Goal: Check status

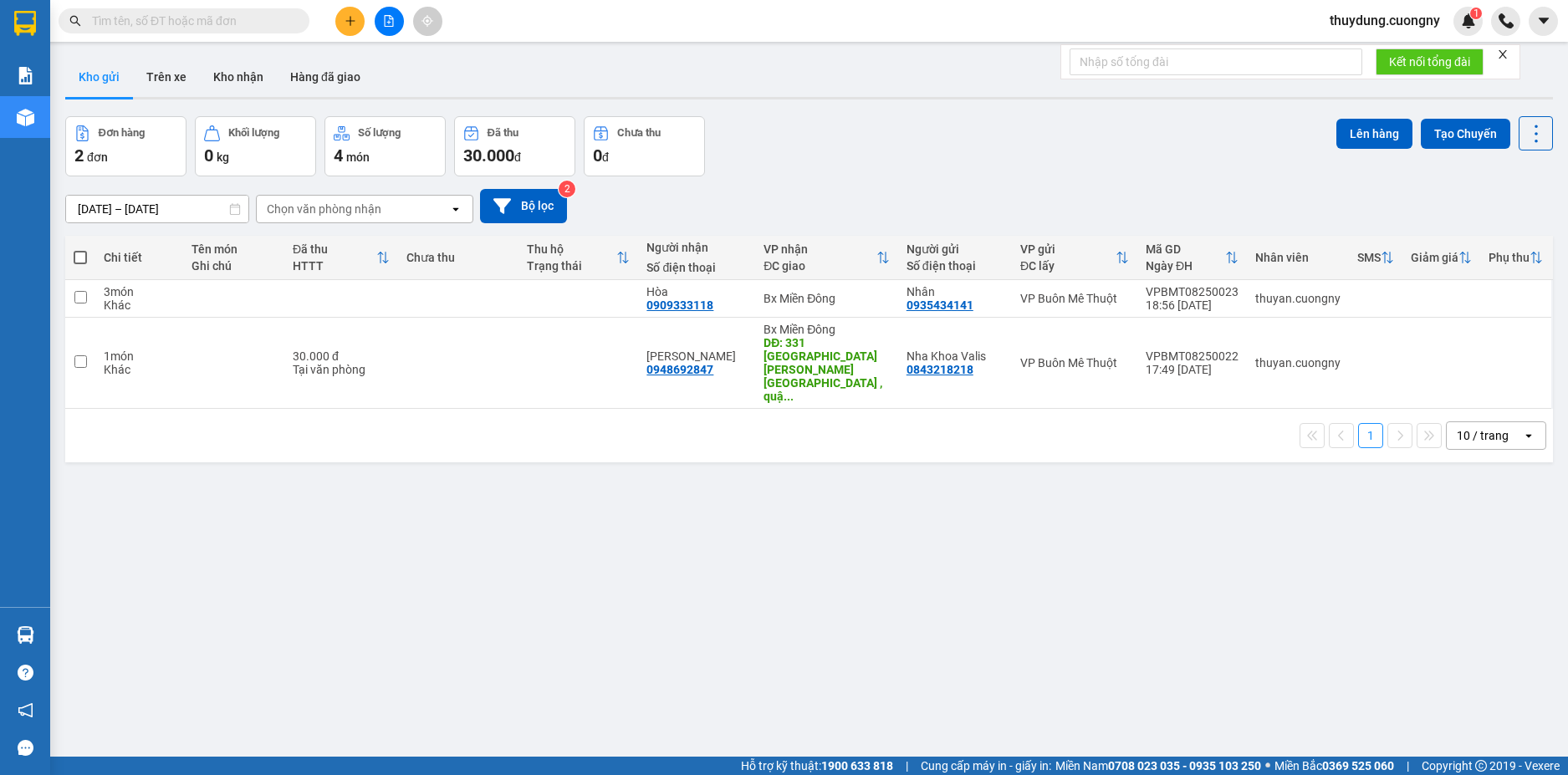
click at [224, 16] on input "text" at bounding box center [191, 21] width 198 height 18
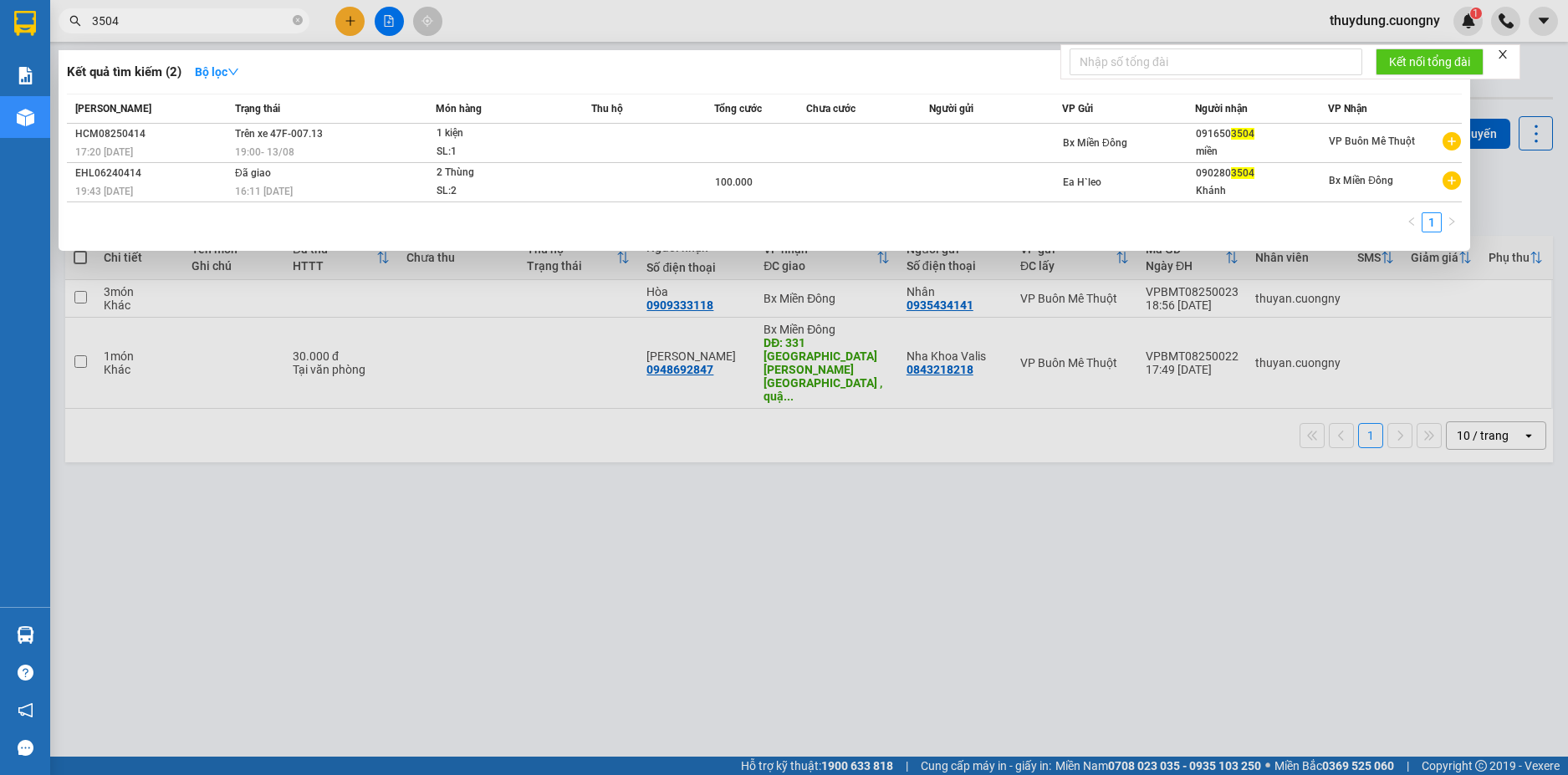
drag, startPoint x: 168, startPoint y: 15, endPoint x: 45, endPoint y: 25, distance: 123.4
click at [45, 25] on section "Kết quả [PERSON_NAME] ( 2 ) Bộ lọc Mã ĐH Trạng thái Món hàng Thu hộ [PERSON_NAM…" at bounding box center [784, 387] width 1568 height 775
type input "9289"
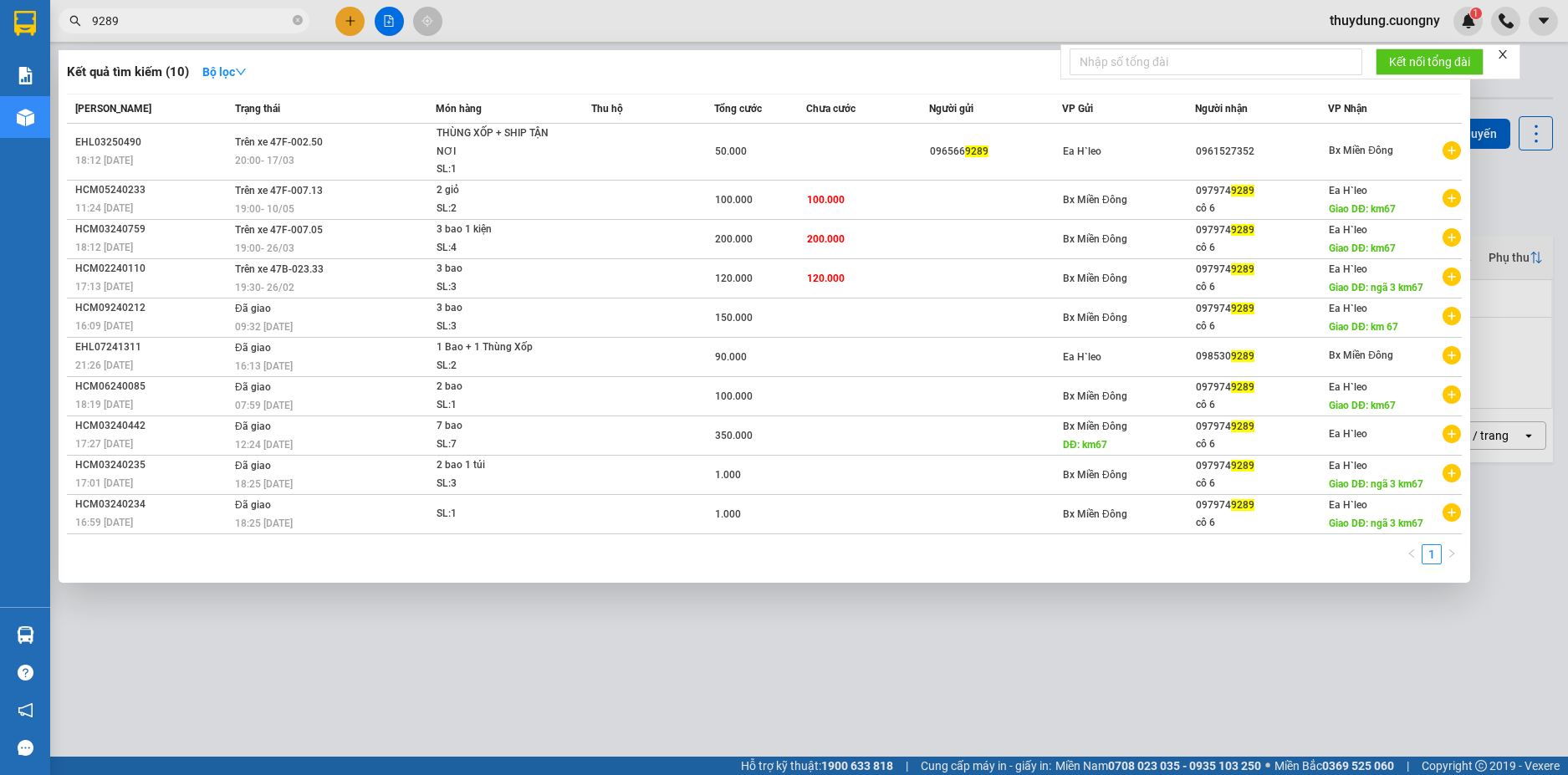
click at [300, 19] on icon "close-circle" at bounding box center [298, 20] width 10 height 10
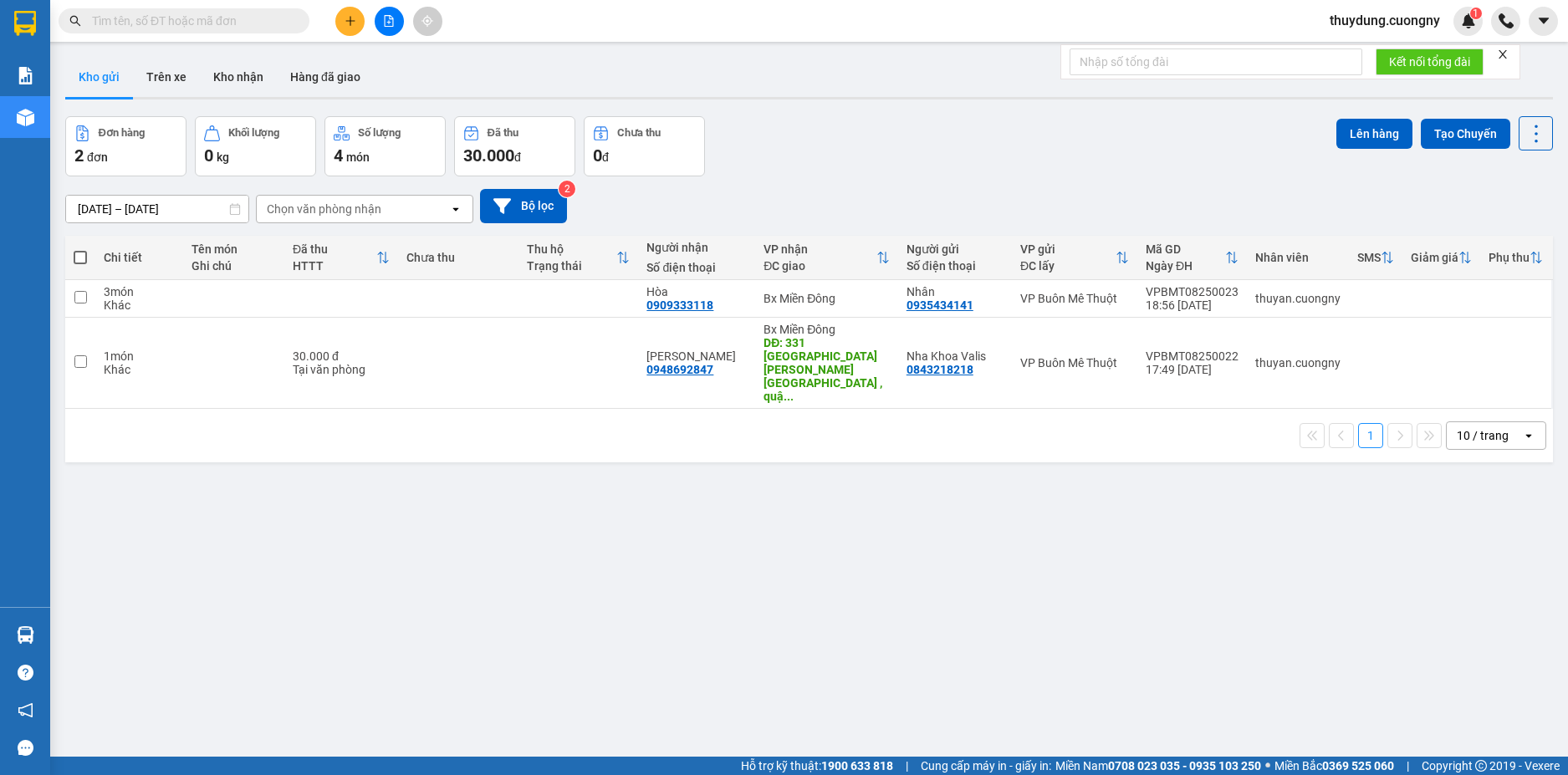
click at [248, 17] on input "text" at bounding box center [191, 21] width 198 height 18
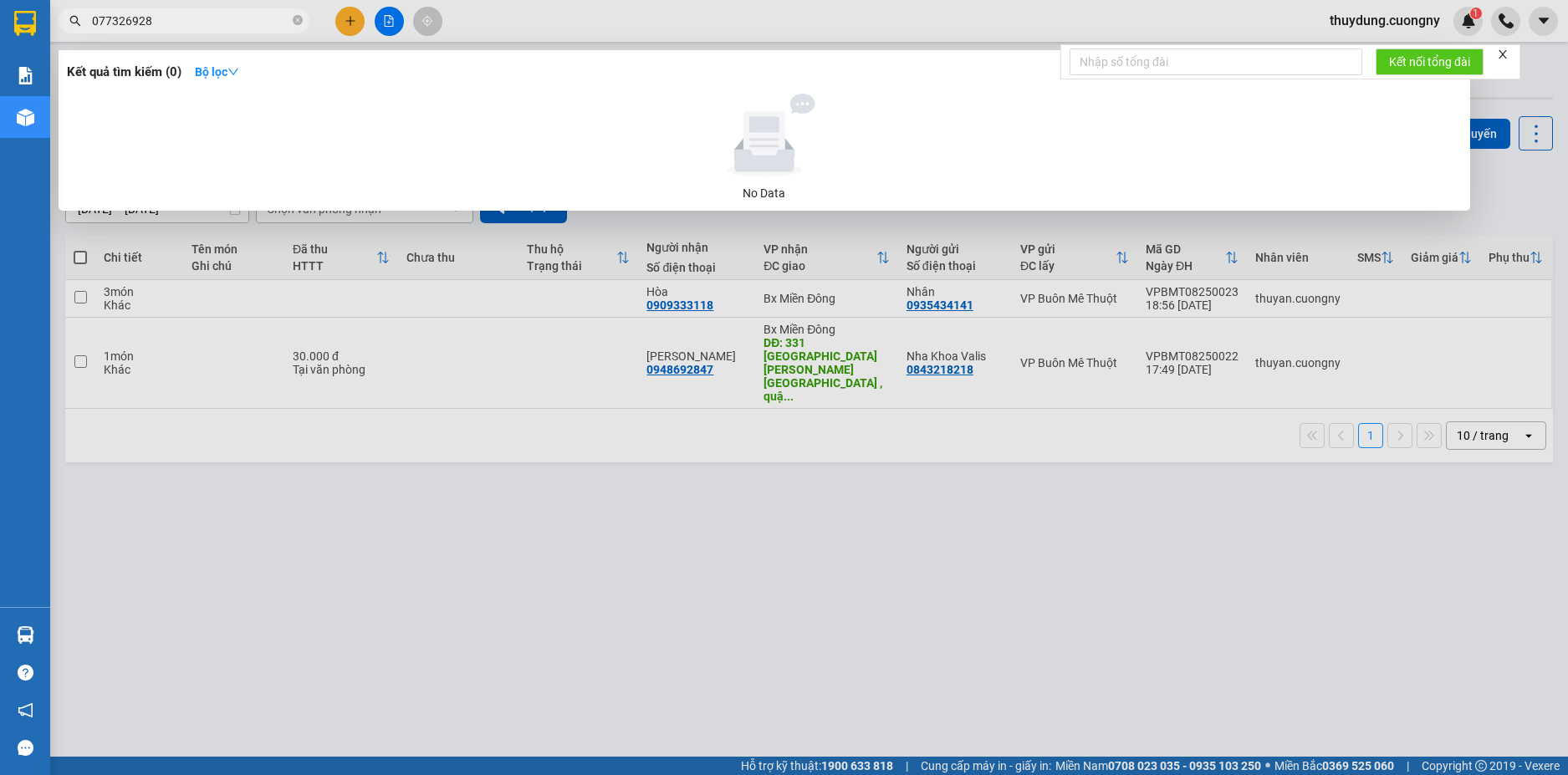
type input "0773269289"
click at [296, 21] on icon "close-circle" at bounding box center [298, 20] width 10 height 10
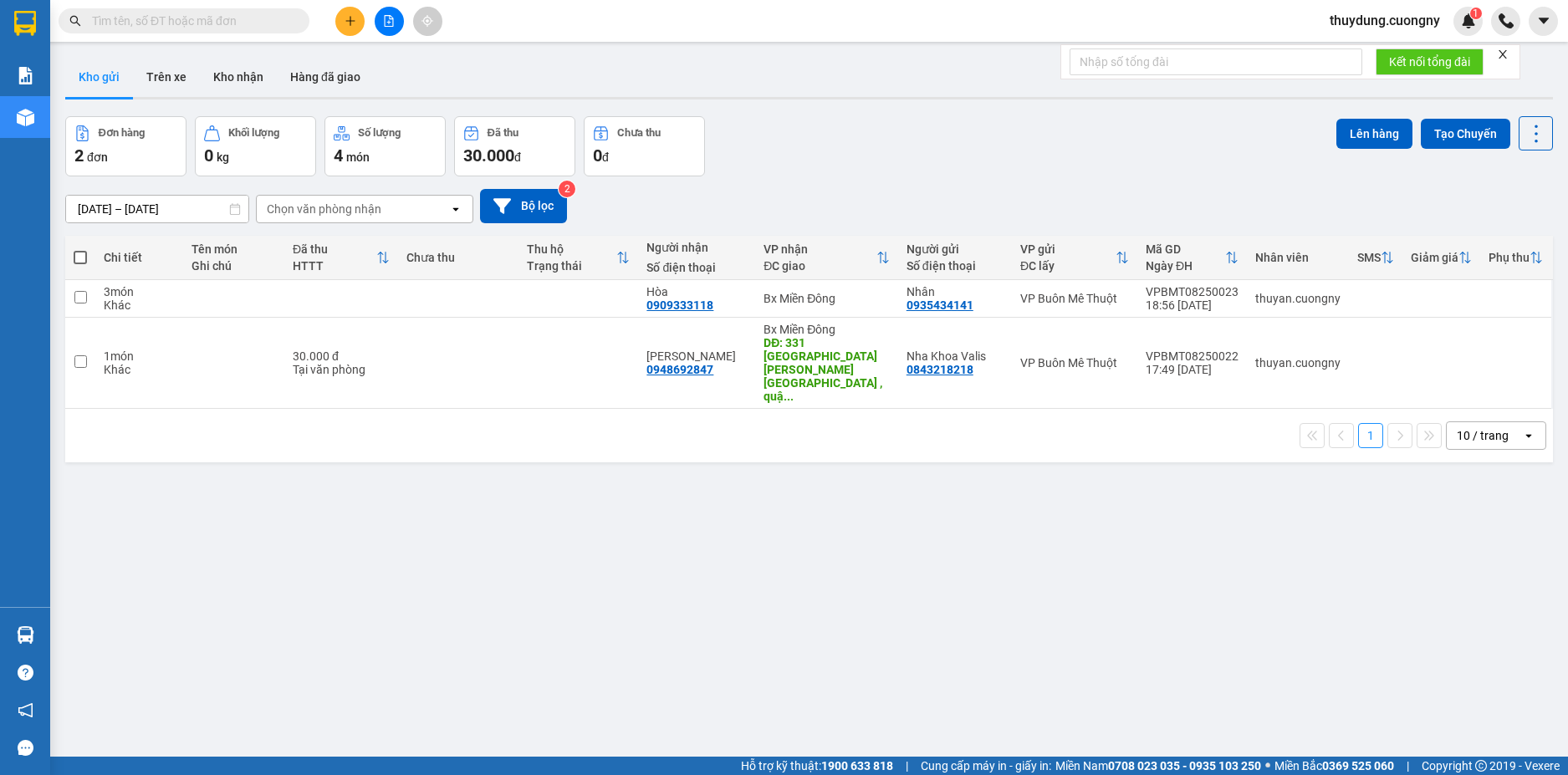
click at [545, 29] on div "Kết quả tìm kiếm ( 0 ) Bộ lọc No Data thuydung.cuongny 1" at bounding box center [784, 21] width 1568 height 42
click at [189, 27] on input "text" at bounding box center [191, 21] width 198 height 18
paste input "0915700200"
type input "0915700200"
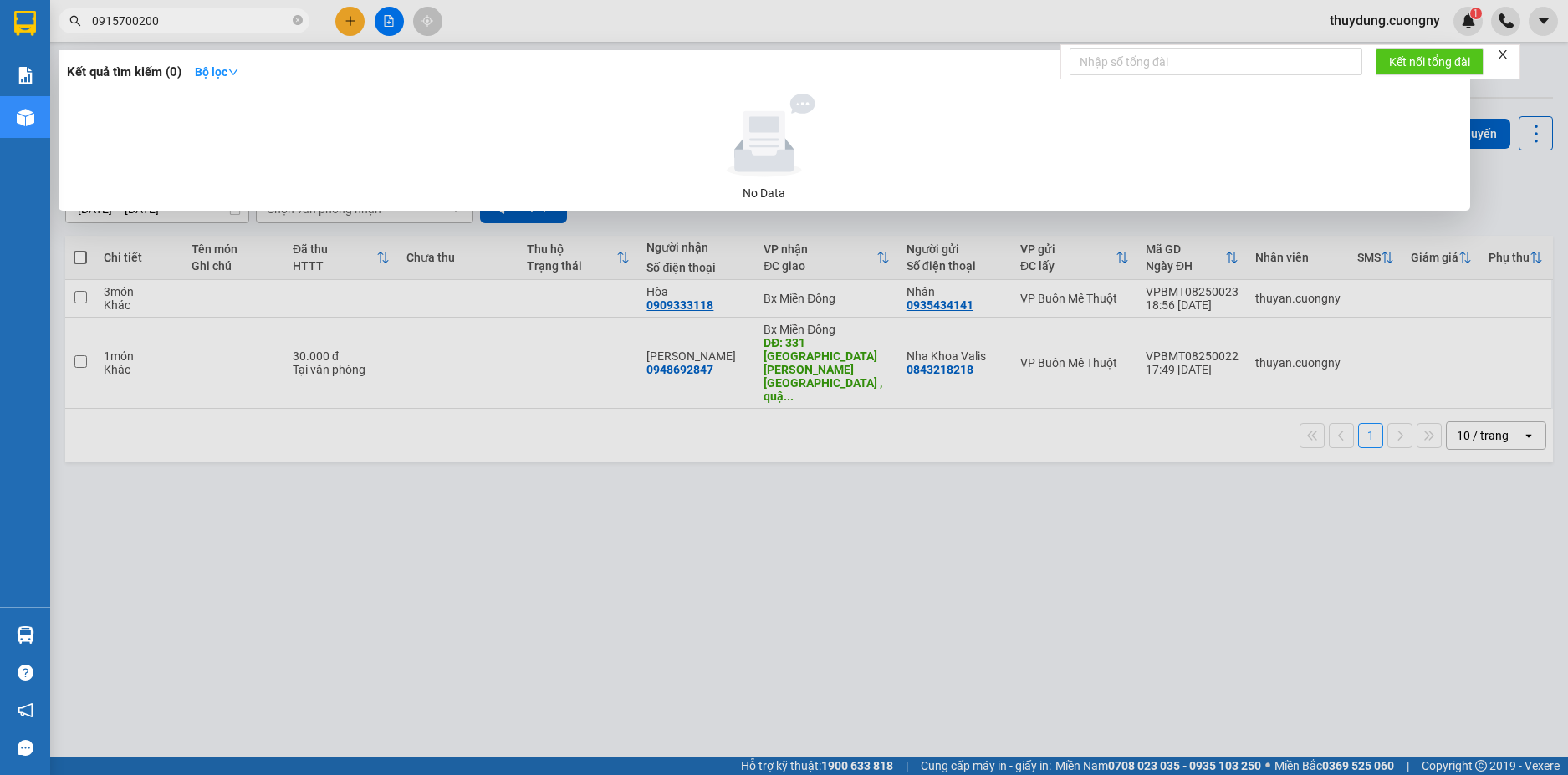
click at [165, 22] on input "0915700200" at bounding box center [191, 21] width 198 height 18
